Goal: Information Seeking & Learning: Find specific page/section

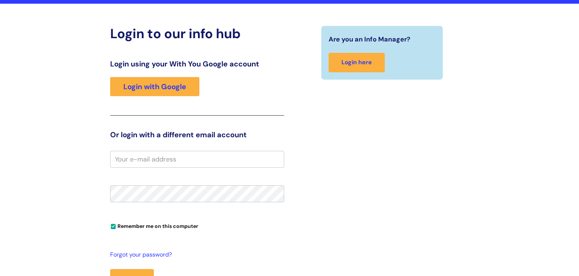
scroll to position [73, 0]
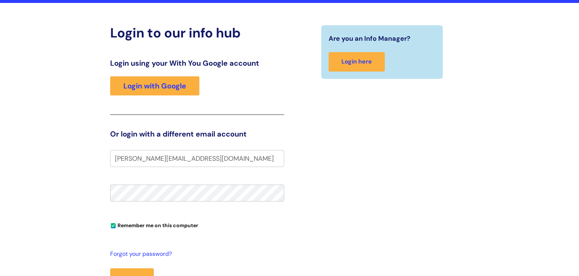
type input "pauline.kankolongo@wearewithyou.org.uk"
click at [110, 269] on button "Login" at bounding box center [132, 279] width 44 height 21
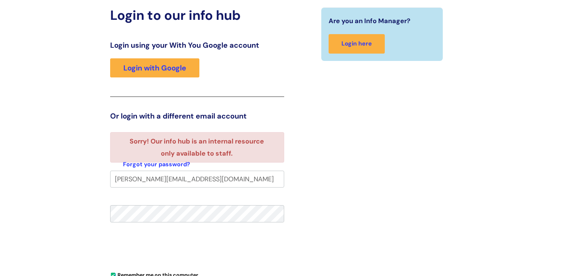
scroll to position [73, 0]
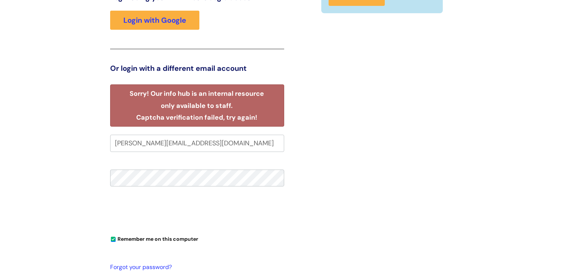
scroll to position [73, 0]
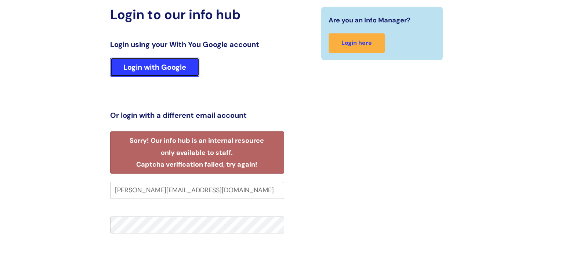
click at [150, 67] on link "Login with Google" at bounding box center [154, 67] width 89 height 19
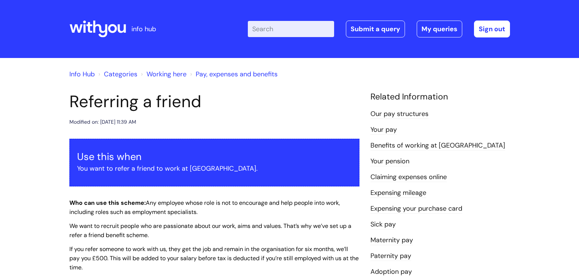
click at [83, 73] on link "Info Hub" at bounding box center [81, 74] width 25 height 9
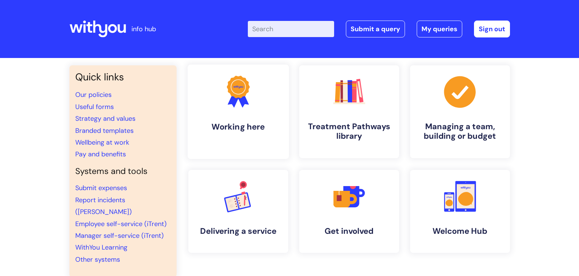
click at [259, 131] on h4 "Working here" at bounding box center [239, 127] width 90 height 10
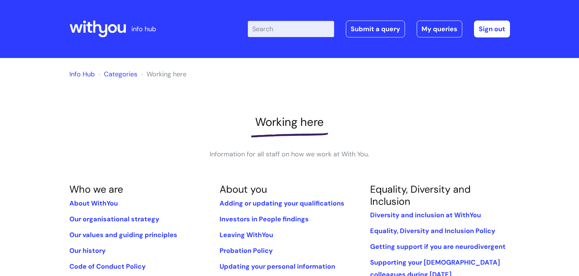
click at [279, 36] on input "Enter your search term here..." at bounding box center [291, 29] width 86 height 16
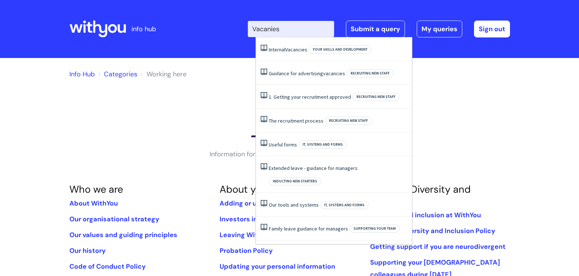
type input "Vacanies"
click button "Search" at bounding box center [0, 0] width 0 height 0
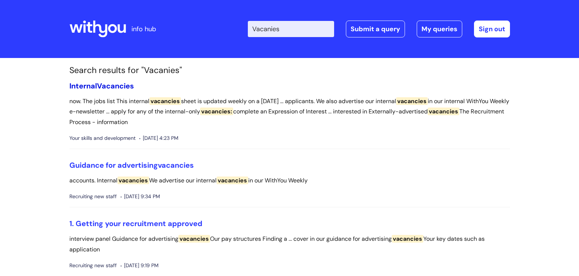
click at [112, 86] on span "Vacancies" at bounding box center [115, 86] width 37 height 10
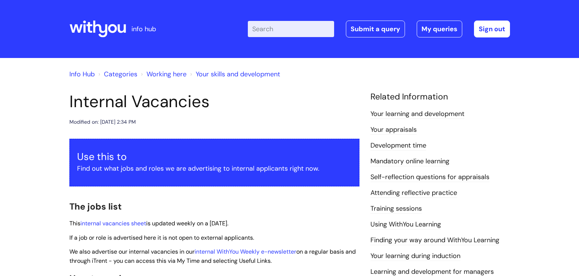
scroll to position [37, 0]
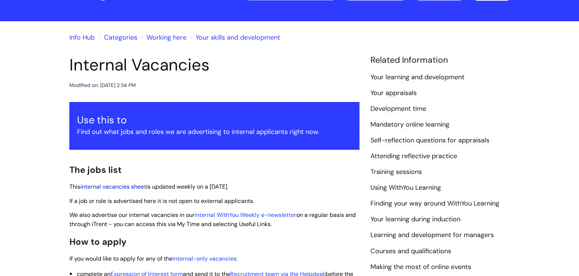
click at [113, 188] on link "internal vacancies sheet" at bounding box center [113, 187] width 66 height 8
